Goal: Transaction & Acquisition: Download file/media

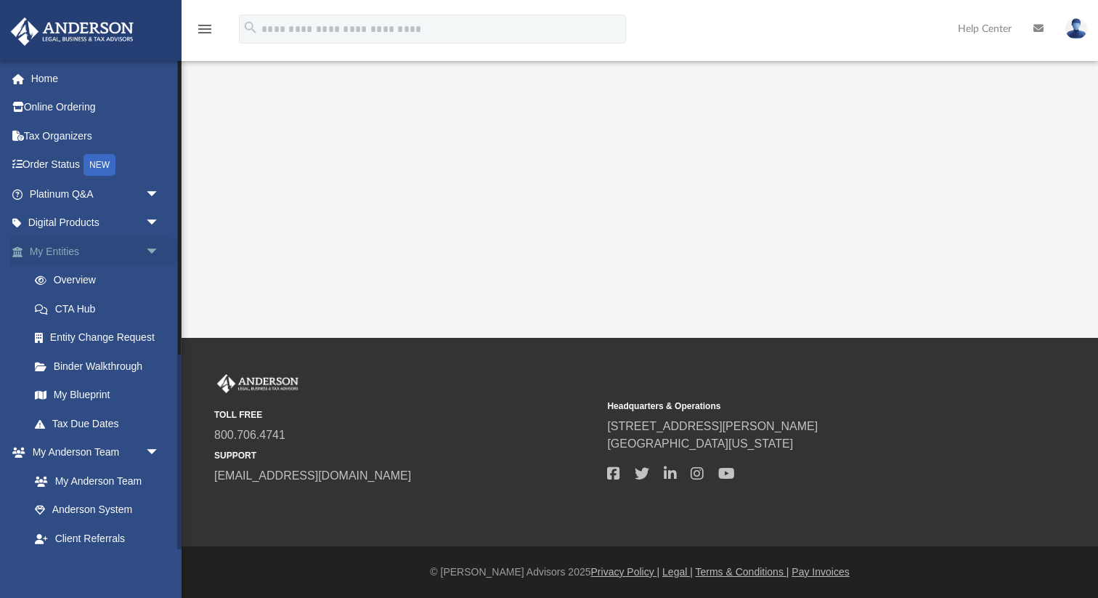
click at [99, 256] on link "My Entities arrow_drop_down" at bounding box center [95, 251] width 171 height 29
click at [67, 250] on link "My Entities arrow_drop_down" at bounding box center [95, 251] width 171 height 29
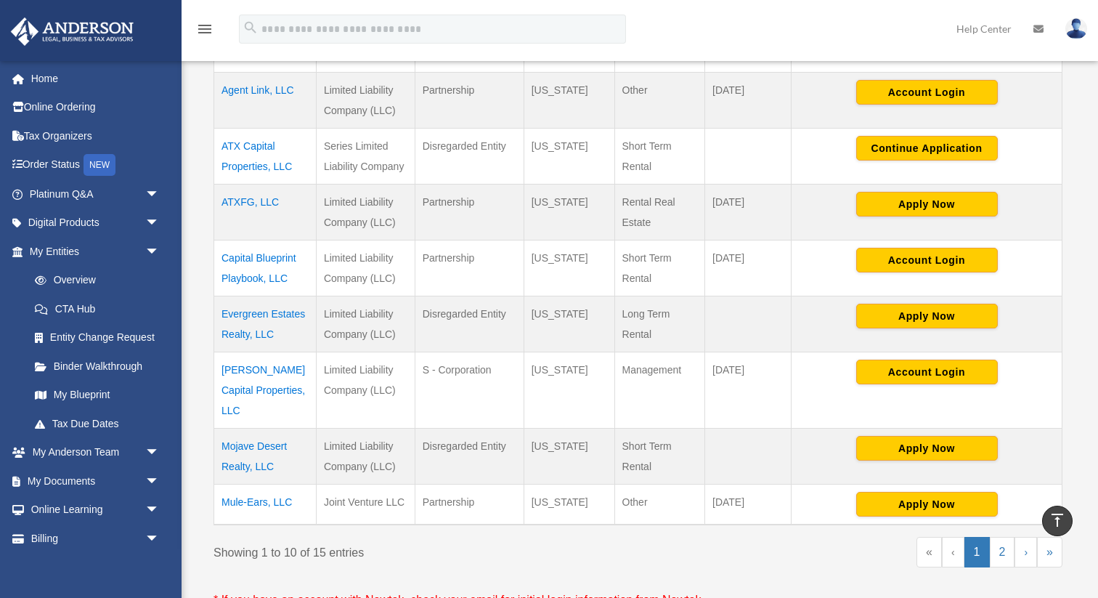
scroll to position [519, 0]
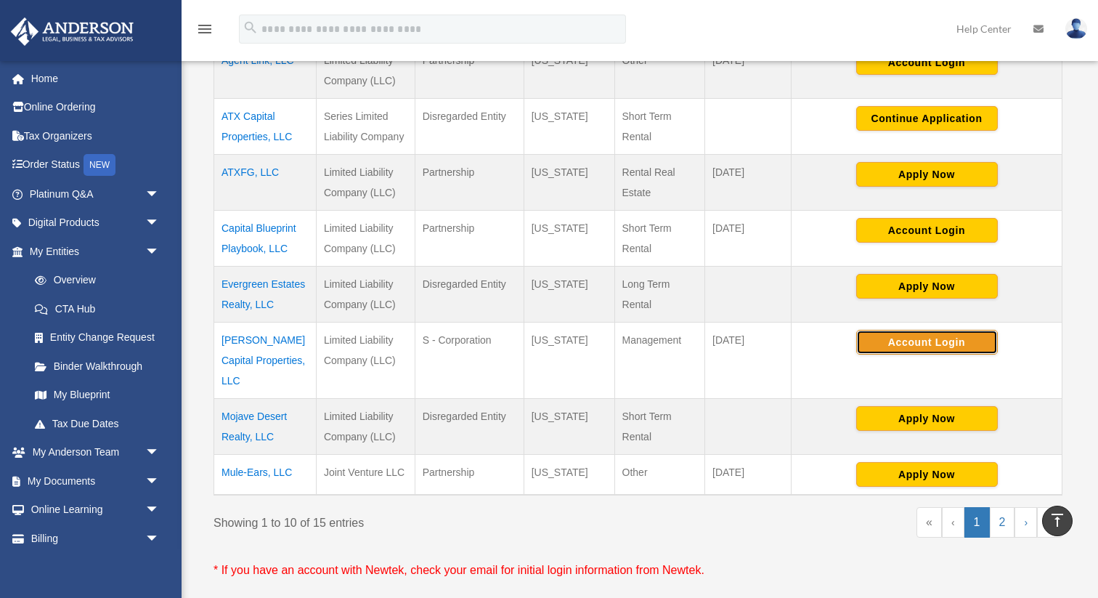
click at [926, 352] on button "Account Login" at bounding box center [927, 342] width 142 height 25
click at [250, 350] on td "Lonestar Capital Properties, LLC" at bounding box center [265, 360] width 102 height 76
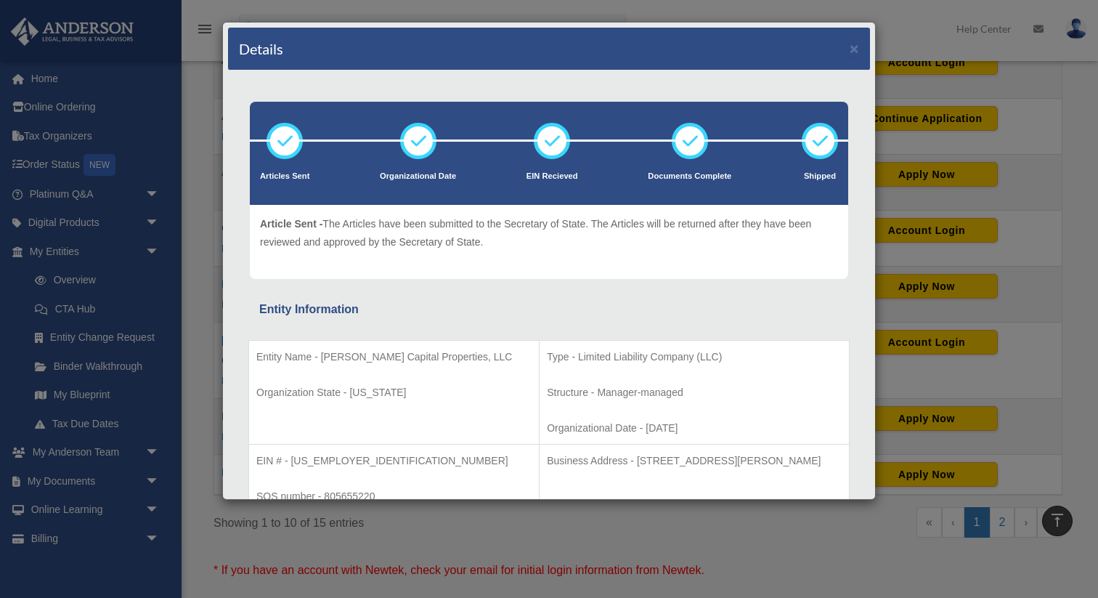
click at [327, 458] on p "EIN # - 99-4443889" at bounding box center [393, 461] width 275 height 18
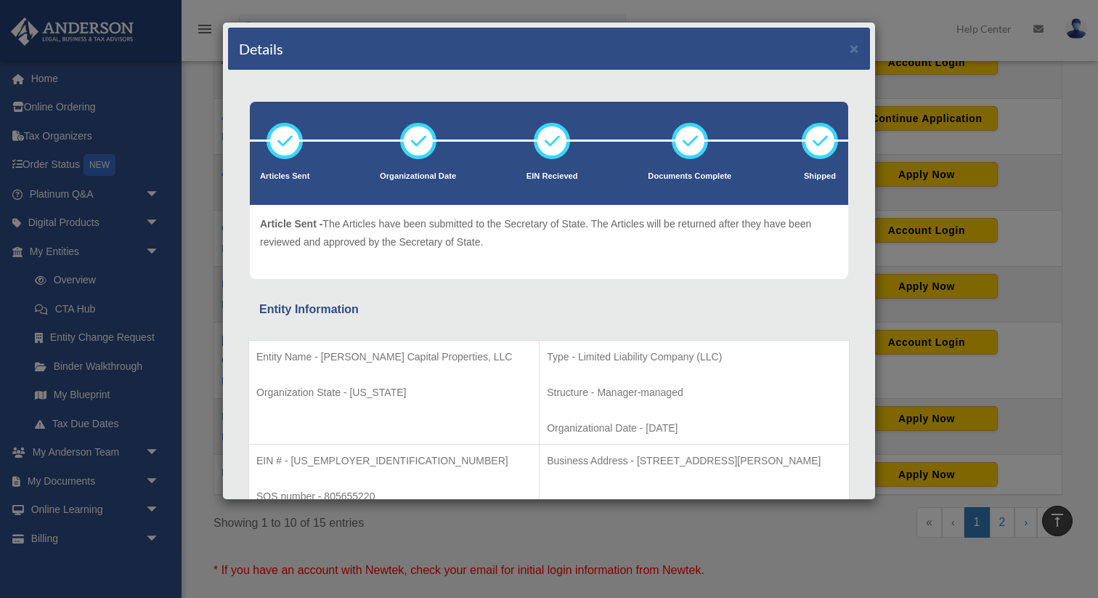
click at [305, 462] on p "EIN # - 99-4443889" at bounding box center [393, 461] width 275 height 18
drag, startPoint x: 294, startPoint y: 461, endPoint x: 431, endPoint y: 464, distance: 136.6
click at [431, 463] on p "EIN # - 99-4443889" at bounding box center [393, 461] width 275 height 18
copy p "9-4443889"
click at [856, 47] on button "×" at bounding box center [854, 48] width 9 height 15
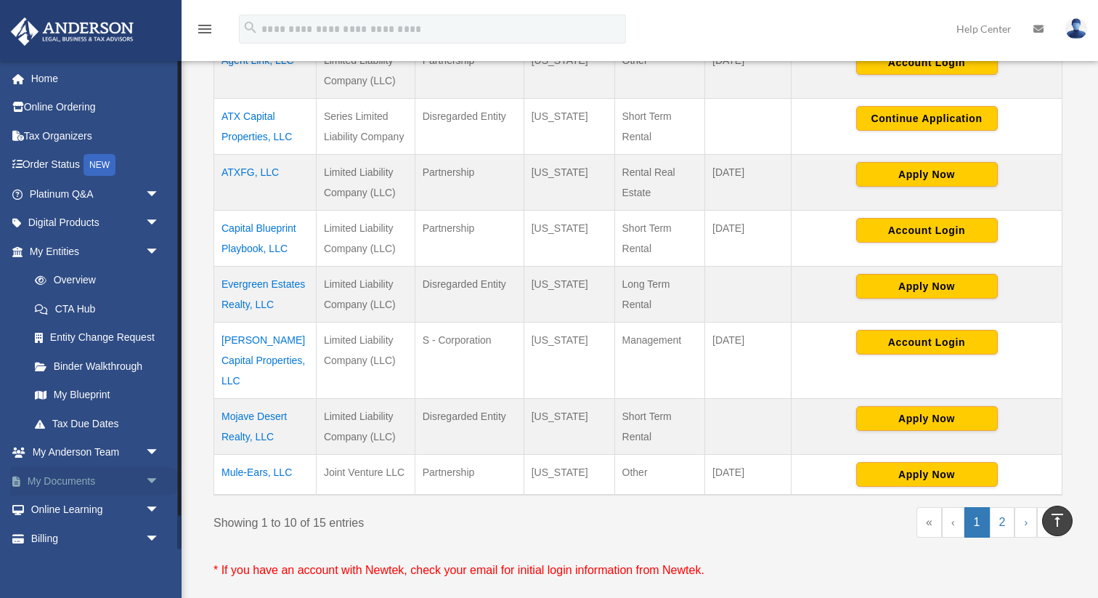
click at [114, 484] on link "My Documents arrow_drop_down" at bounding box center [95, 480] width 171 height 29
click at [146, 484] on span "arrow_drop_down" at bounding box center [159, 481] width 29 height 30
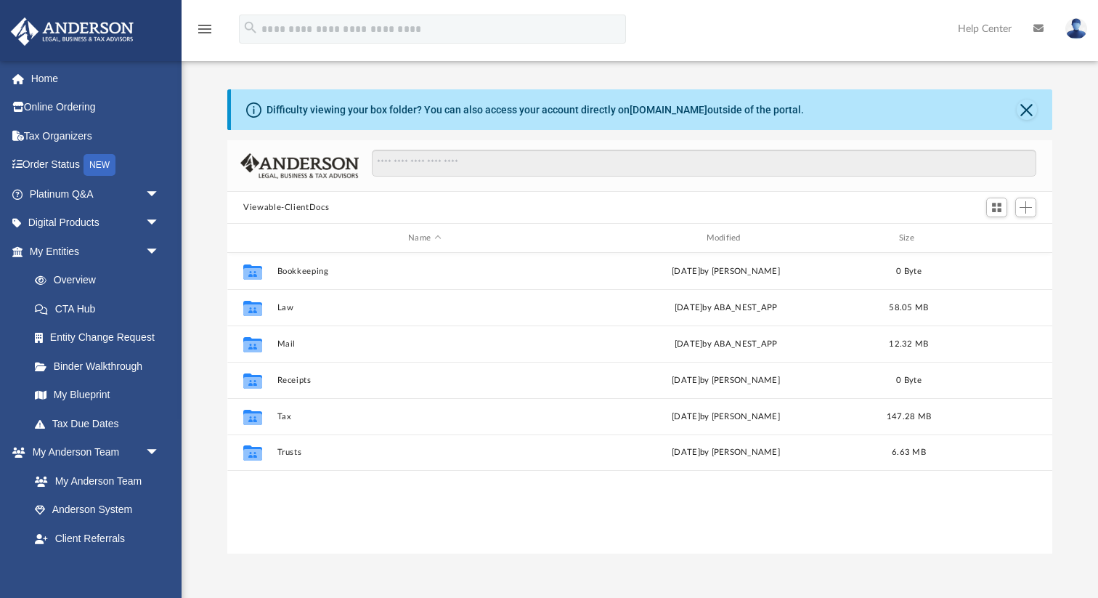
scroll to position [330, 824]
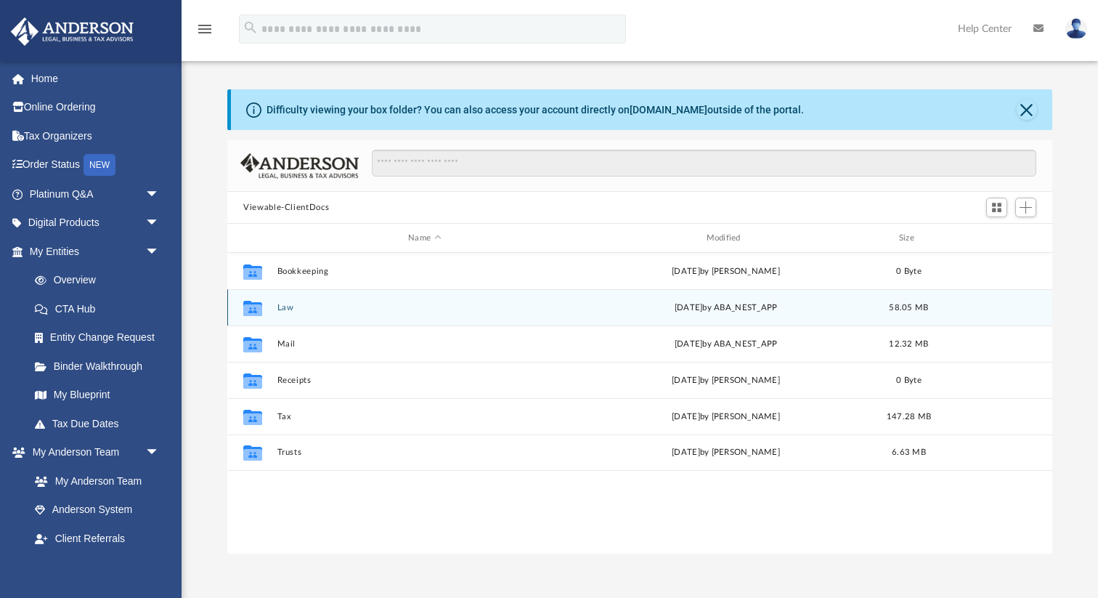
click at [442, 317] on div "Collaborated Folder Law Wed Aug 20 2025 by ABA_NEST_APP 58.05 MB" at bounding box center [639, 307] width 825 height 36
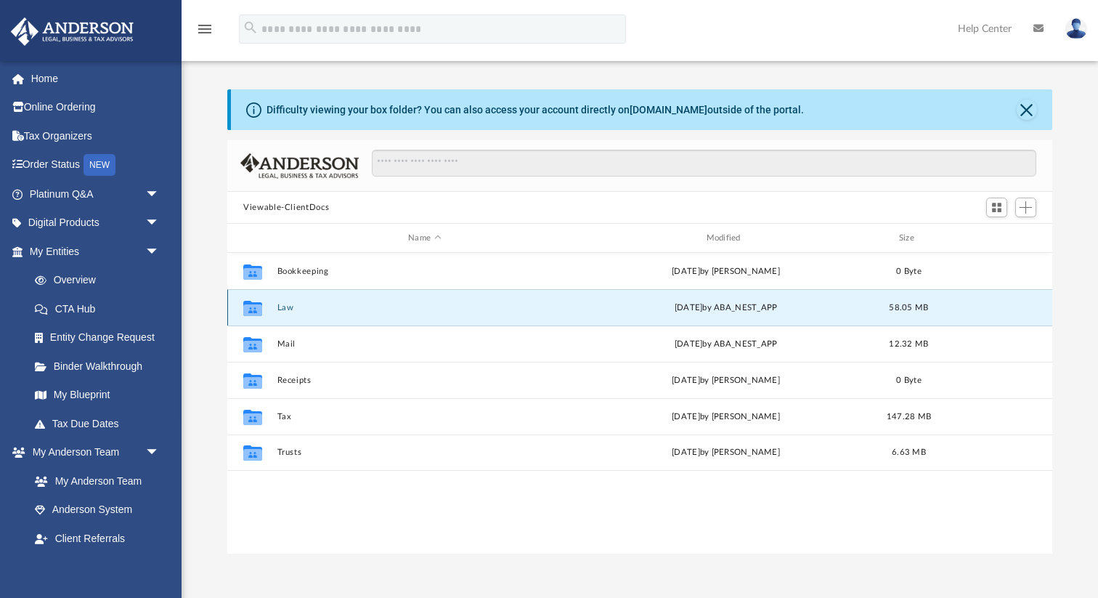
click at [442, 317] on div "Collaborated Folder Law Wed Aug 20 2025 by ABA_NEST_APP 58.05 MB" at bounding box center [639, 307] width 825 height 36
click at [391, 314] on div "Collaborated Folder Law Wed Aug 20 2025 by ABA_NEST_APP 58.05 MB" at bounding box center [639, 307] width 825 height 36
click at [277, 310] on button "Law" at bounding box center [424, 307] width 295 height 9
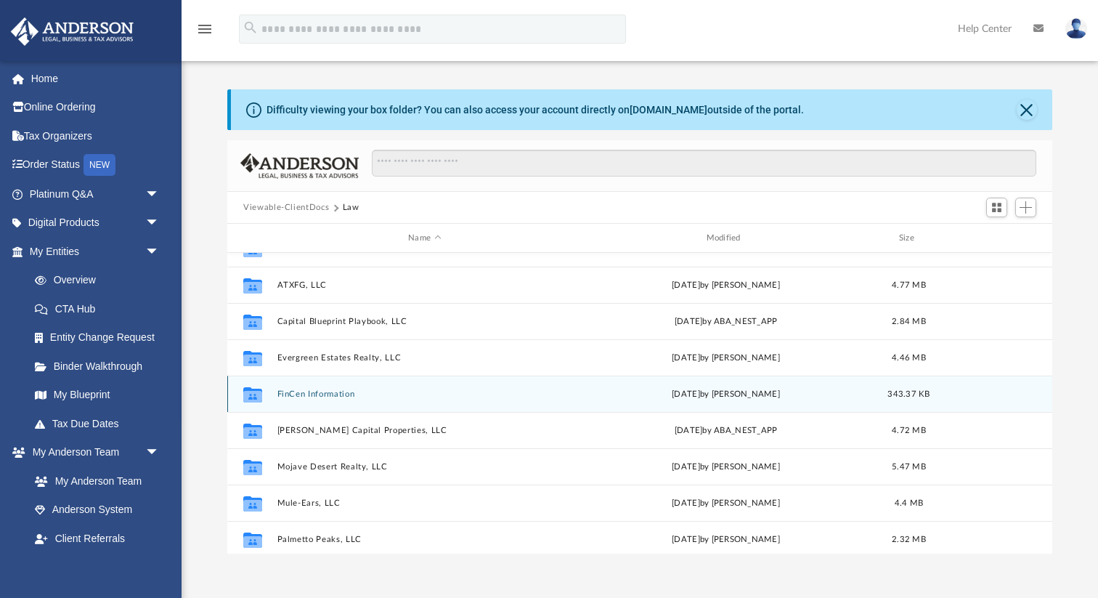
scroll to position [166, 0]
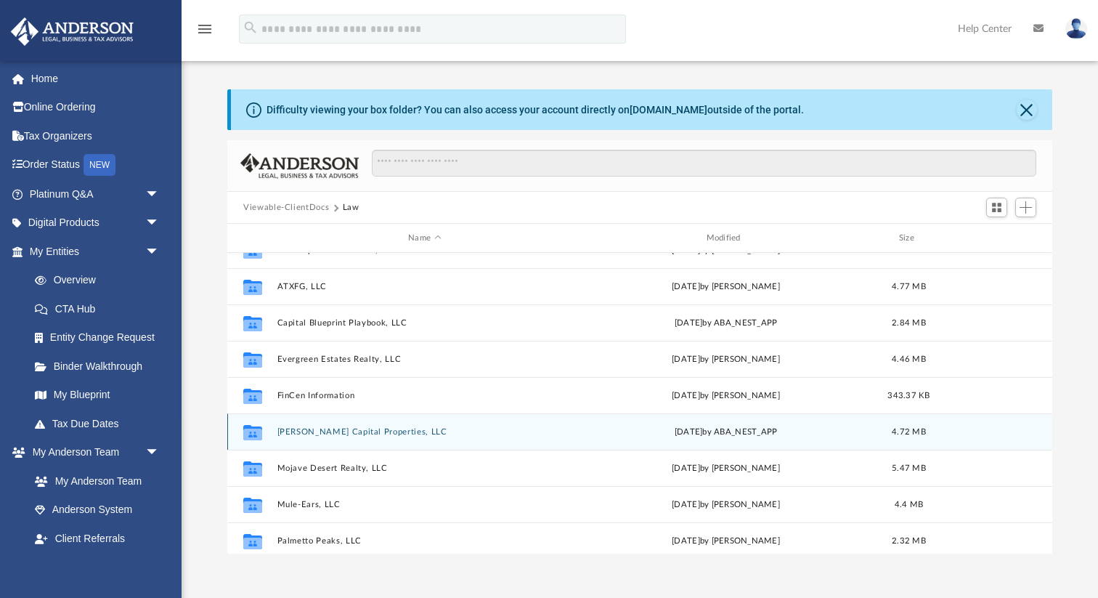
click at [364, 434] on button "Lonestar Capital Properties, LLC" at bounding box center [424, 431] width 295 height 9
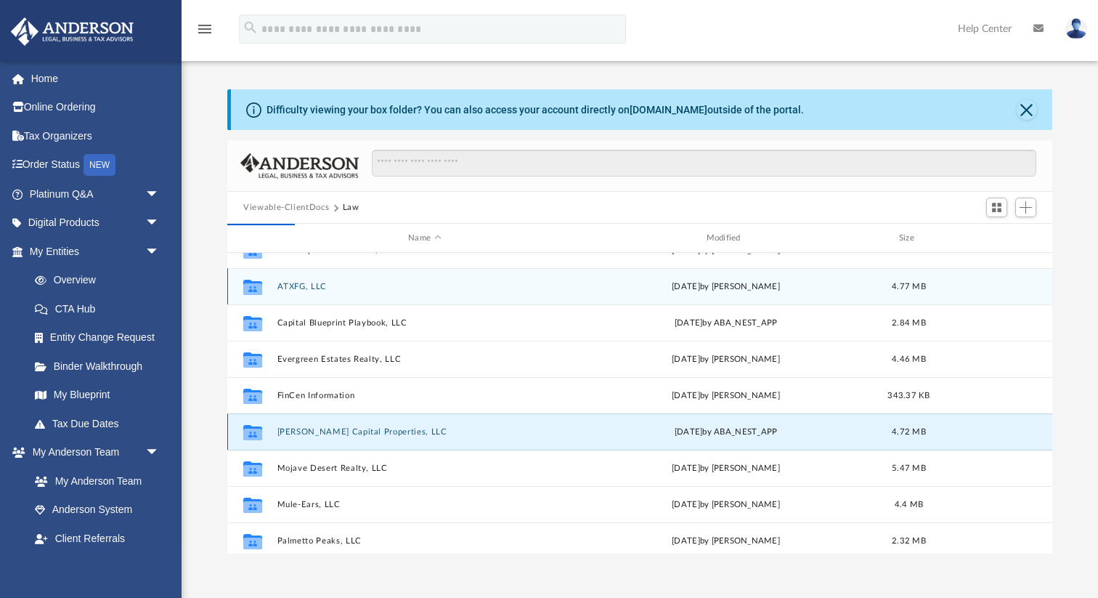
scroll to position [0, 0]
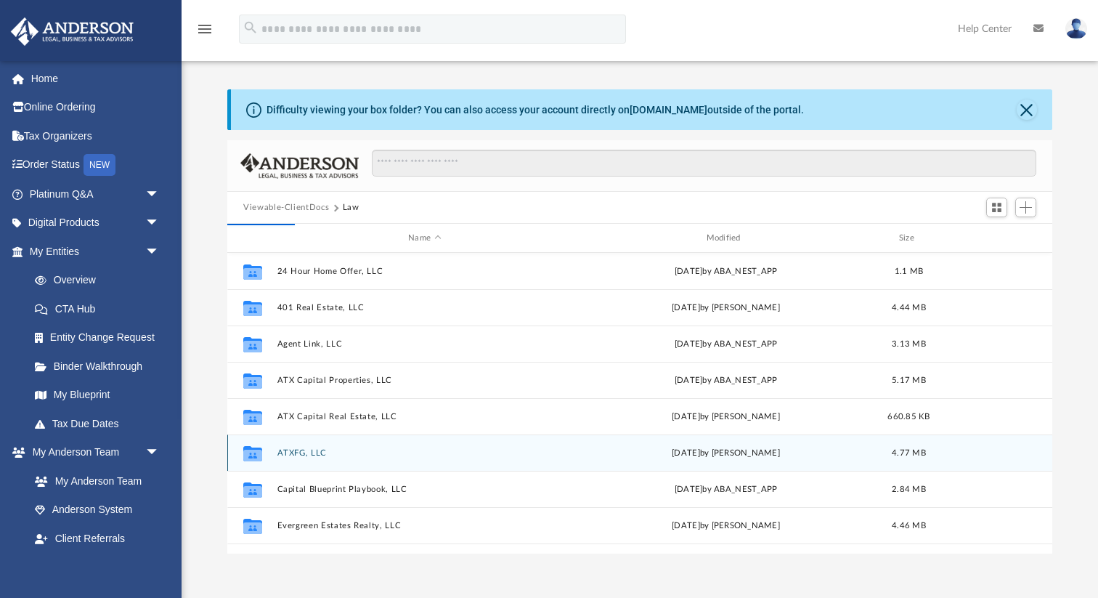
click at [364, 434] on div "Collaborated Folder ATXFG, LLC Thu Aug 14 2025 by Mercy Solon 4.77 MB" at bounding box center [639, 452] width 825 height 36
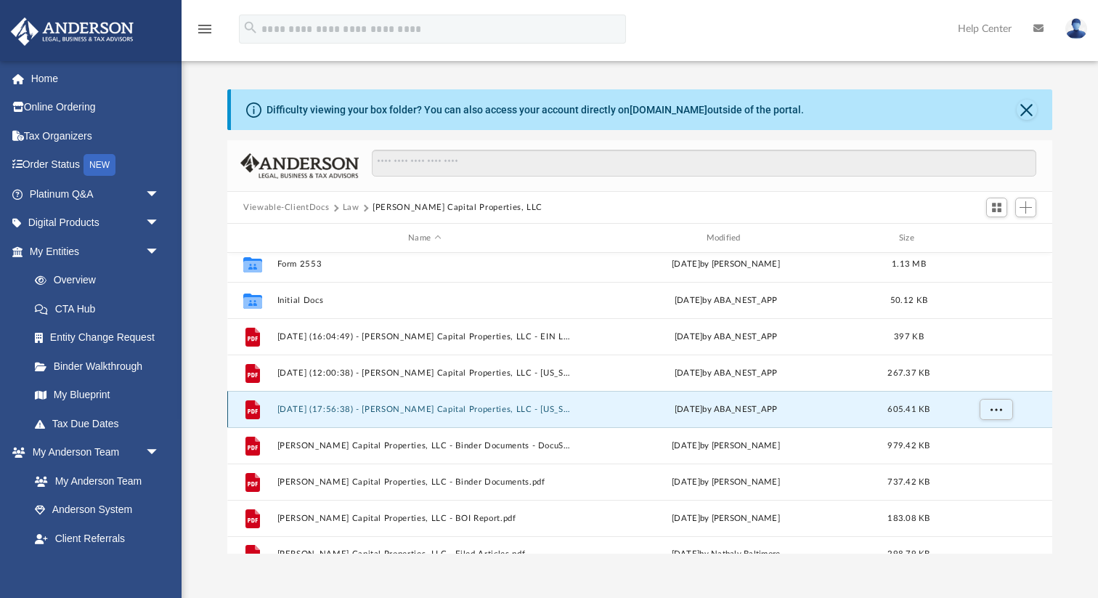
scroll to position [62, 0]
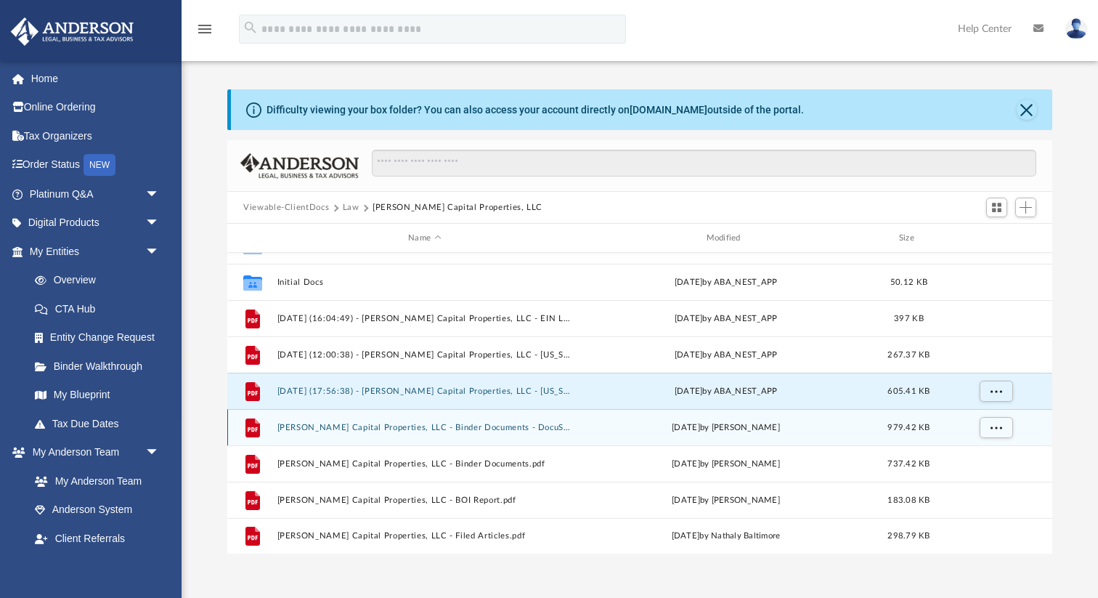
click at [449, 427] on button "Lonestar Capital Properties, LLC - Binder Documents - DocuSigned.pdf" at bounding box center [424, 427] width 295 height 9
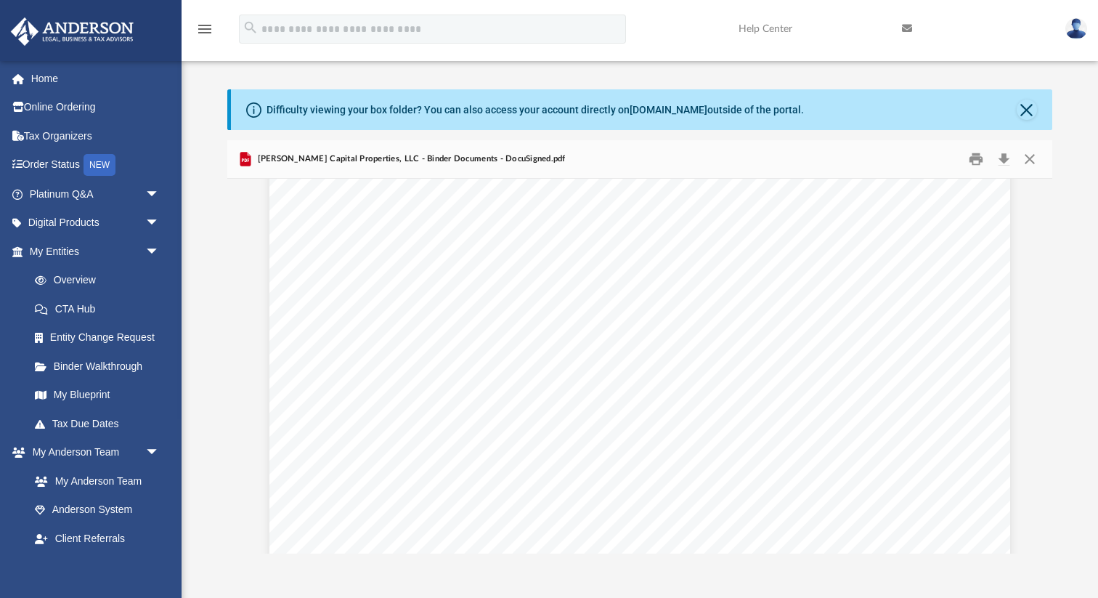
scroll to position [61111, 0]
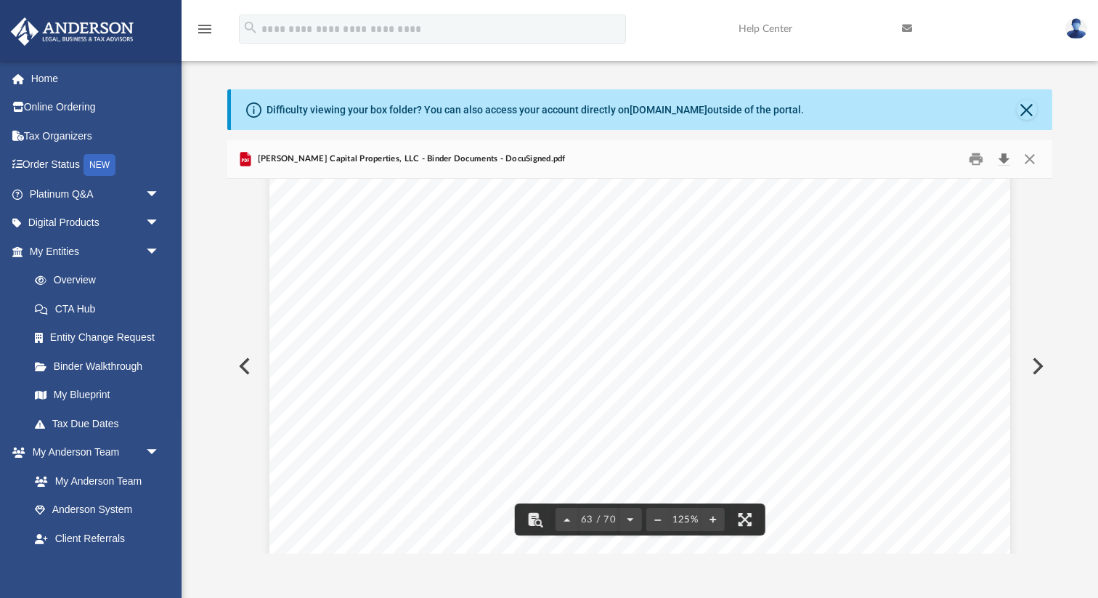
click at [1000, 155] on button "Download" at bounding box center [1004, 159] width 26 height 23
